Goal: Task Accomplishment & Management: Manage account settings

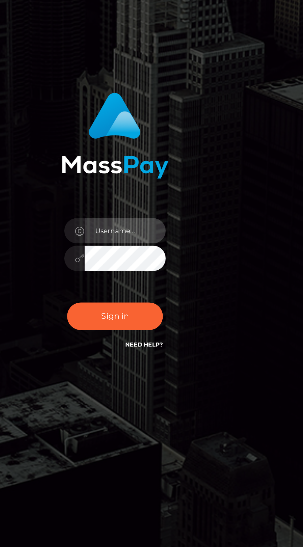
click at [168, 282] on input "text" at bounding box center [157, 275] width 44 height 14
type input "[EMAIL_ADDRESS][DOMAIN_NAME]"
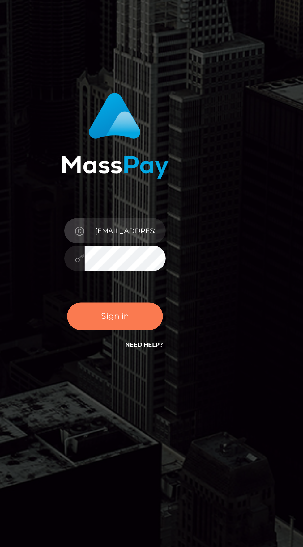
click at [167, 330] on button "Sign in" at bounding box center [151, 322] width 52 height 15
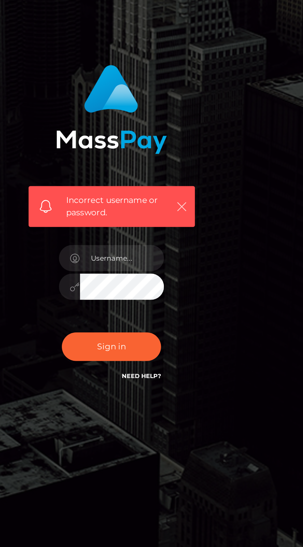
click at [188, 264] on icon "button" at bounding box center [189, 261] width 6 height 6
click at [187, 264] on icon "button" at bounding box center [189, 261] width 6 height 6
click at [190, 264] on icon "button" at bounding box center [189, 261] width 6 height 6
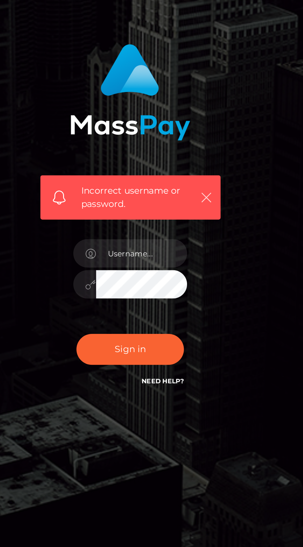
scroll to position [38, 0]
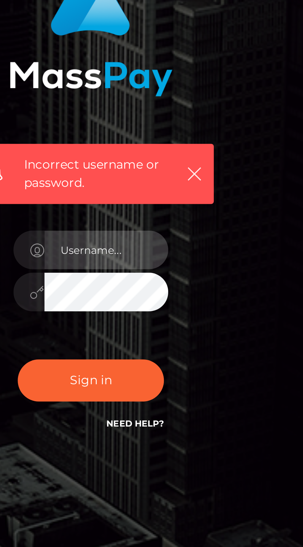
click at [168, 282] on input "text" at bounding box center [157, 289] width 44 height 14
type input "Hunnybunnyy20@gmail.com"
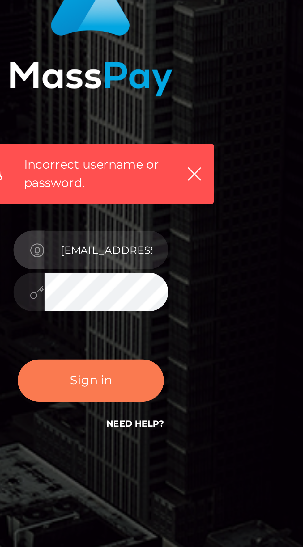
click at [168, 328] on button "Sign in" at bounding box center [151, 335] width 52 height 15
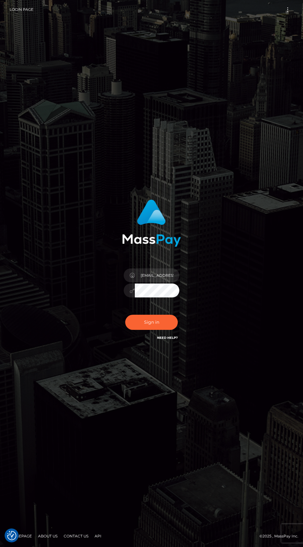
checkbox input "true"
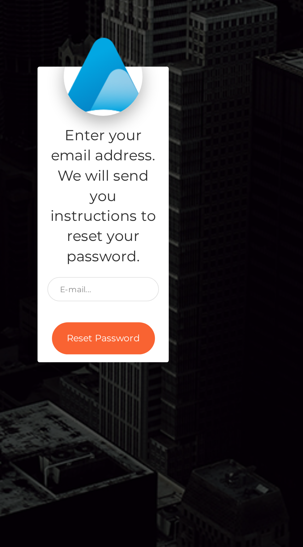
scroll to position [2, 0]
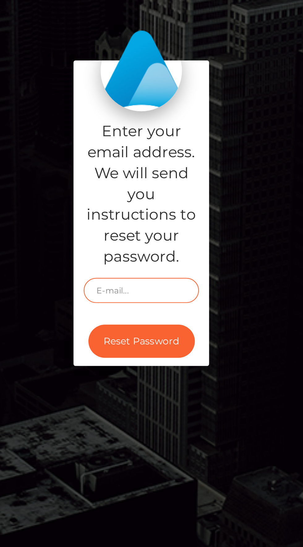
click at [166, 311] on input "text" at bounding box center [151, 305] width 52 height 11
type input "[EMAIL_ADDRESS][DOMAIN_NAME]"
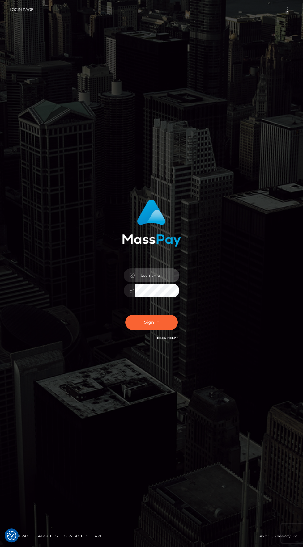
click at [159, 282] on input "text" at bounding box center [157, 275] width 44 height 14
type input "[EMAIL_ADDRESS][DOMAIN_NAME]"
click at [159, 330] on button "Sign in" at bounding box center [151, 322] width 52 height 15
